Goal: Task Accomplishment & Management: Manage account settings

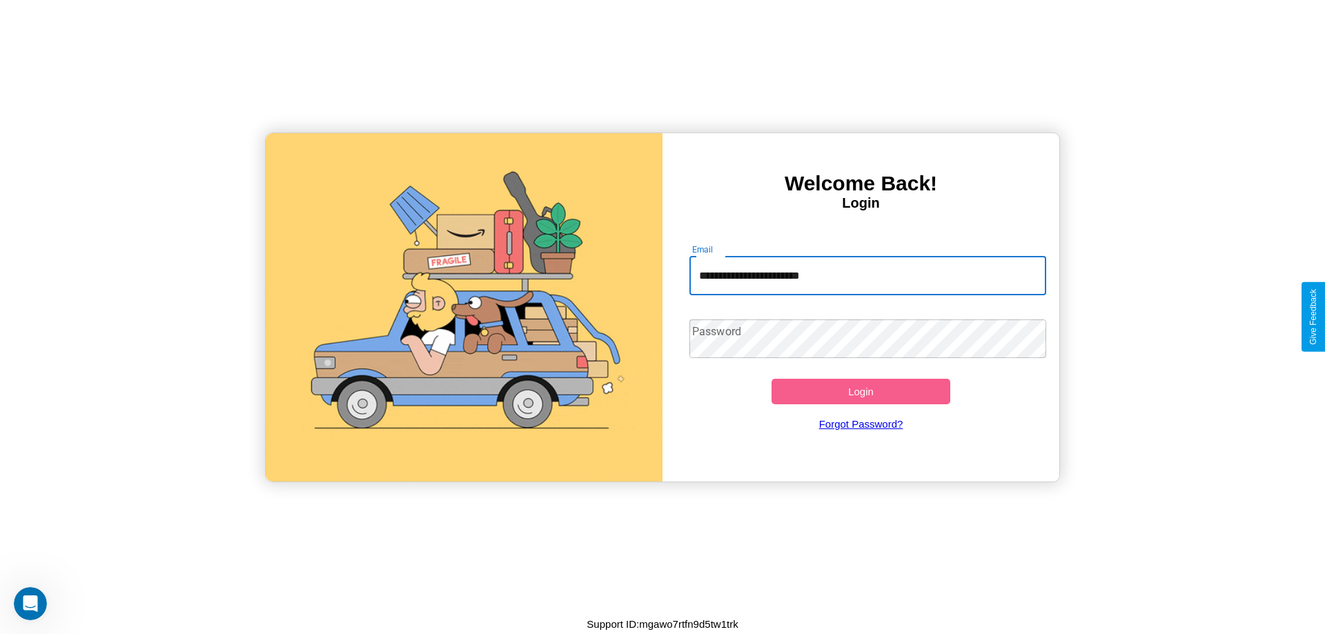
type input "**********"
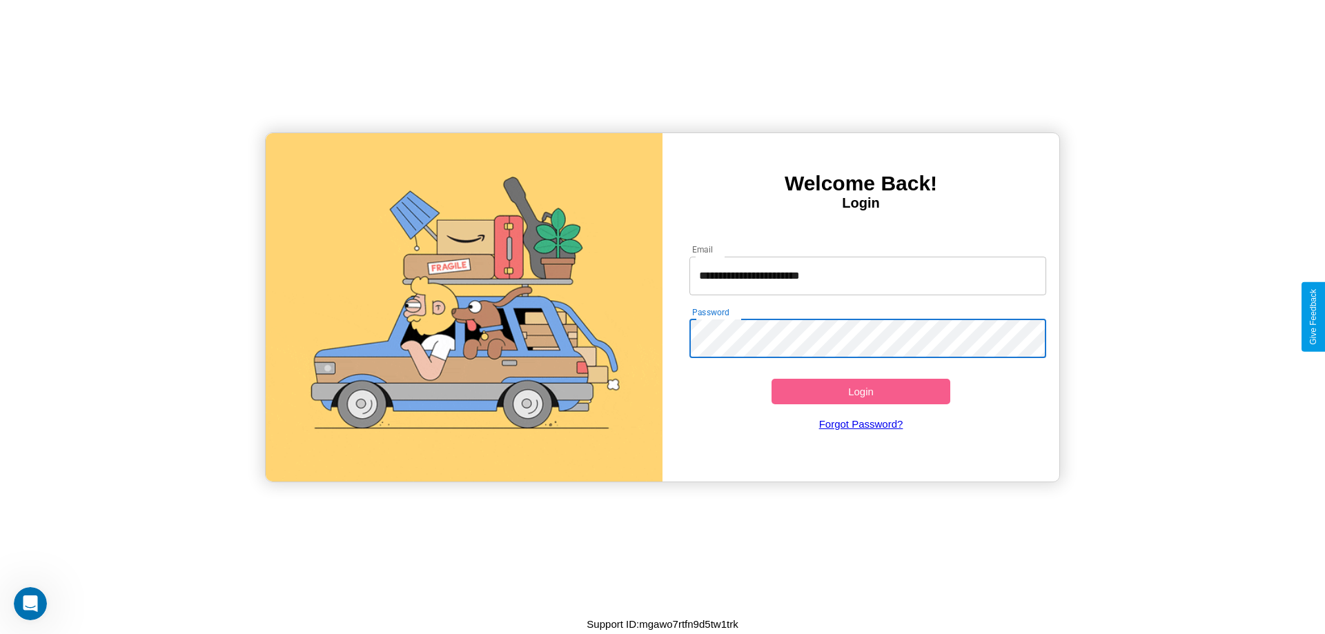
click at [861, 391] on button "Login" at bounding box center [861, 392] width 179 height 26
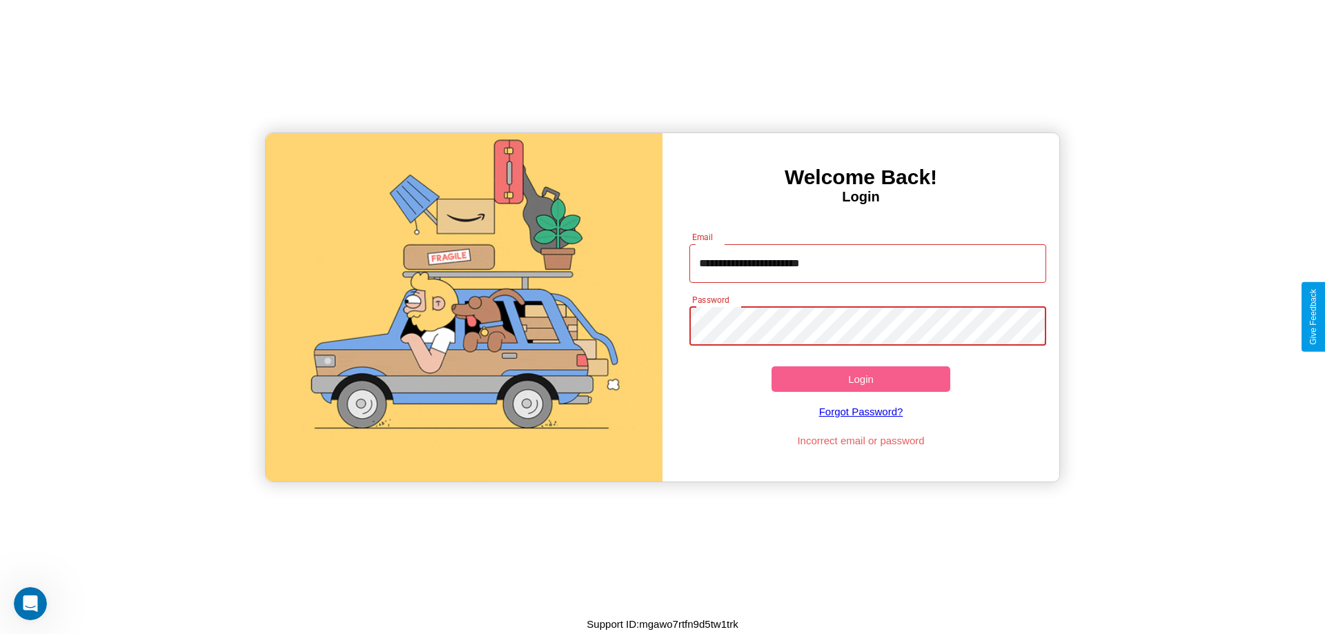
click at [861, 379] on button "Login" at bounding box center [861, 380] width 179 height 26
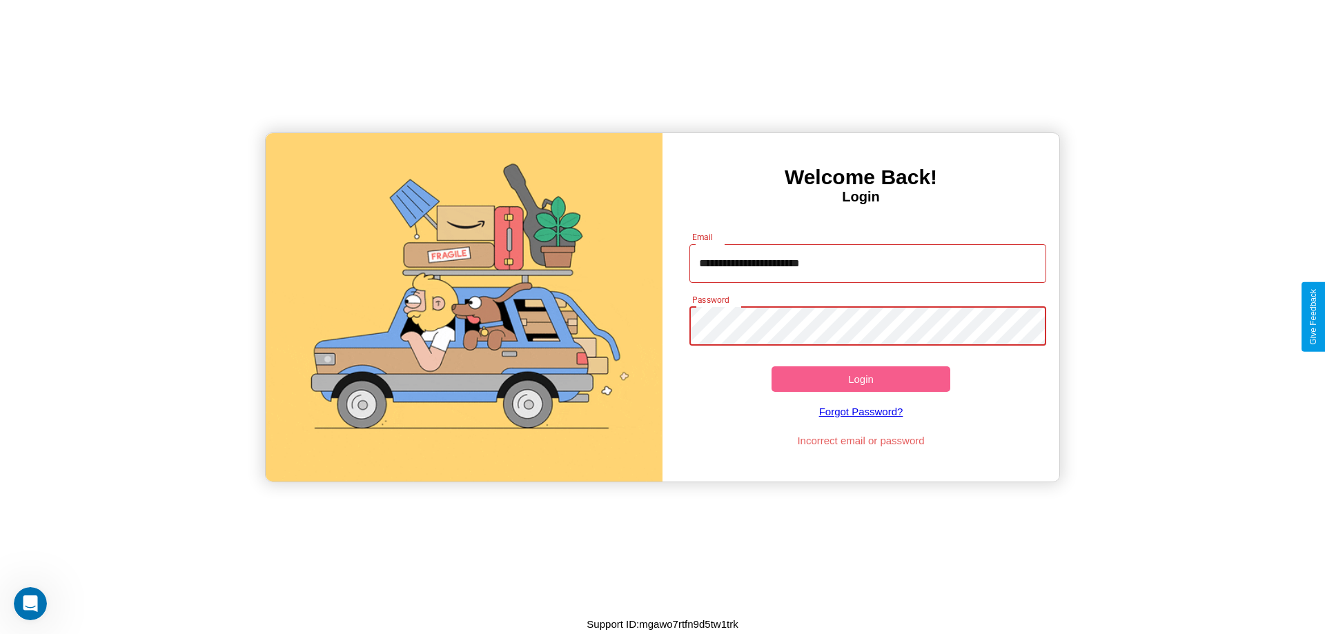
click at [861, 379] on button "Login" at bounding box center [861, 380] width 179 height 26
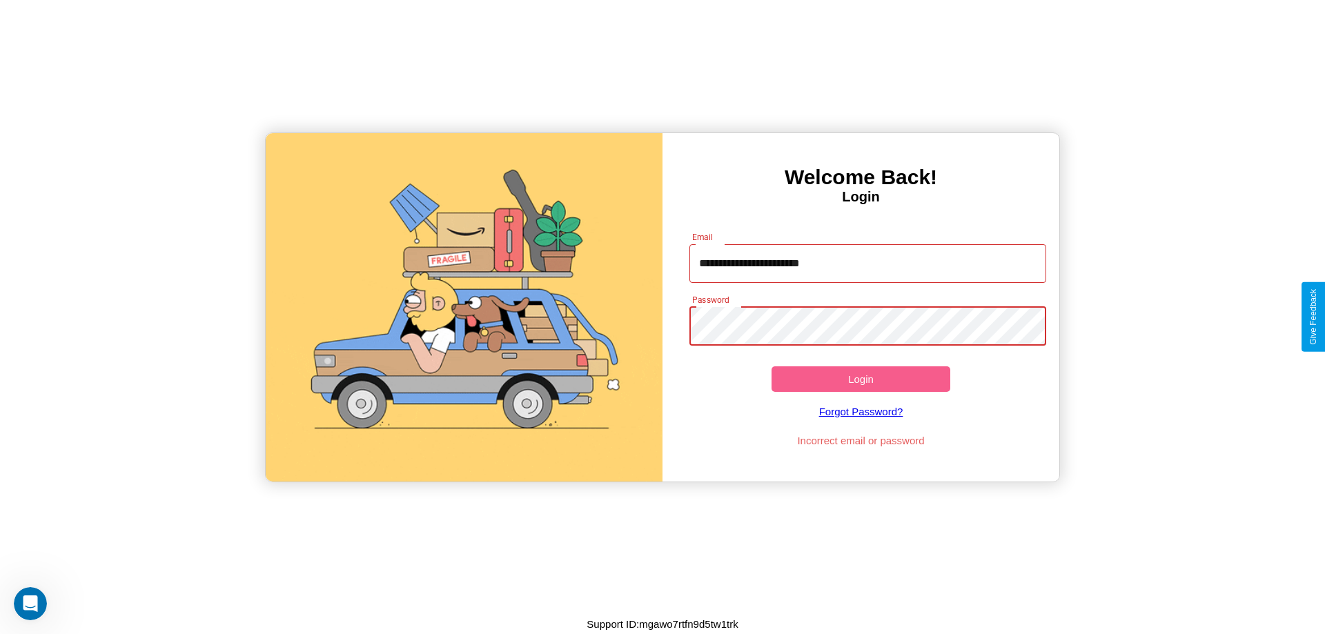
click at [861, 379] on button "Login" at bounding box center [861, 380] width 179 height 26
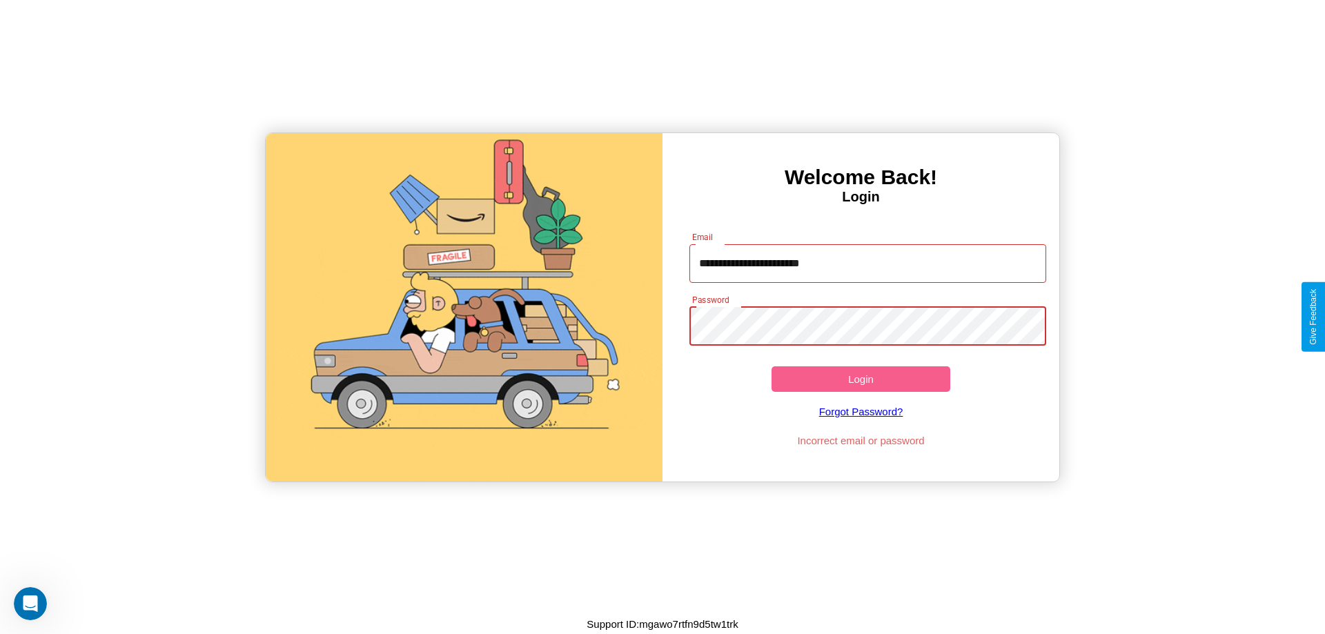
click at [861, 379] on button "Login" at bounding box center [861, 380] width 179 height 26
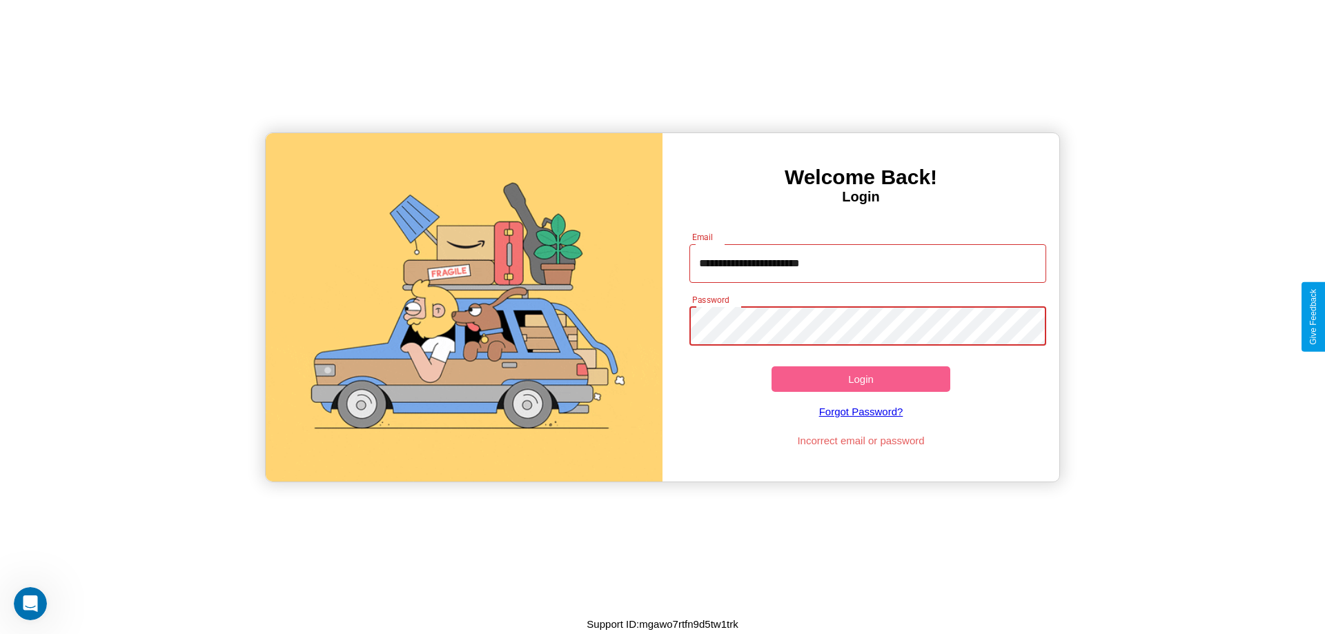
click at [861, 379] on button "Login" at bounding box center [861, 380] width 179 height 26
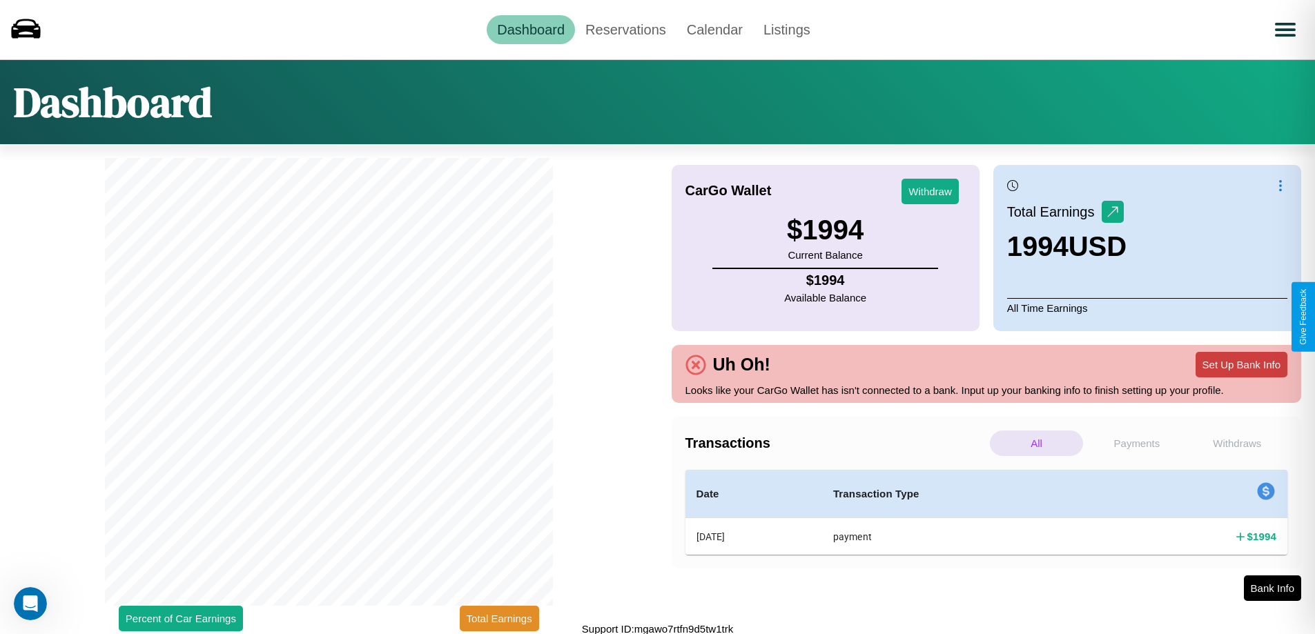
click at [1241, 364] on button "Set Up Bank Info" at bounding box center [1241, 365] width 92 height 26
